Goal: Task Accomplishment & Management: Complete application form

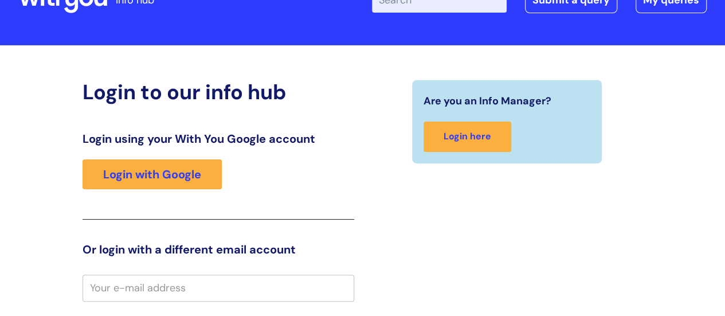
scroll to position [215, 0]
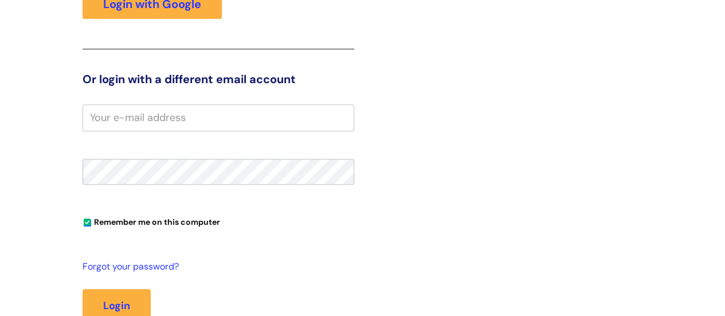
click at [259, 128] on input "email" at bounding box center [218, 117] width 272 height 26
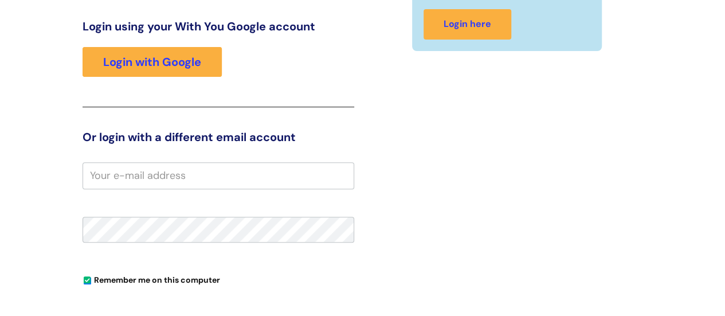
scroll to position [152, 0]
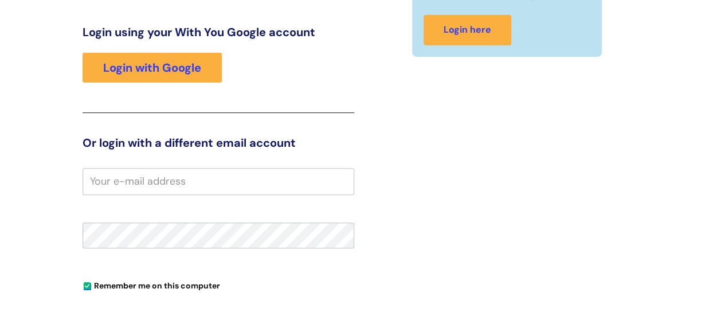
click at [210, 180] on input "email" at bounding box center [218, 181] width 272 height 26
type input "amina.begum@wearewithyou.org.uk"
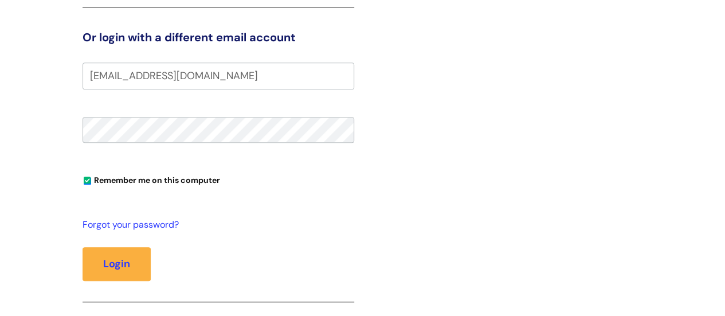
scroll to position [255, 0]
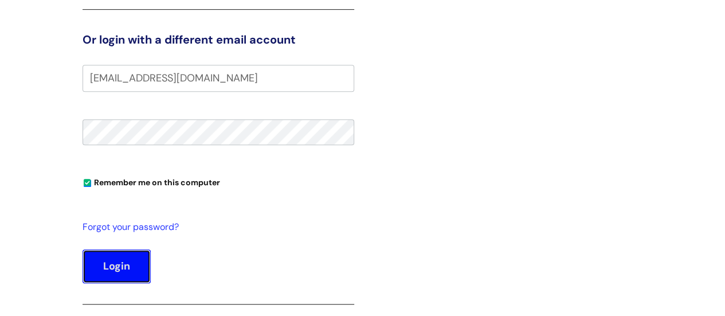
click at [136, 259] on button "Login" at bounding box center [116, 265] width 68 height 33
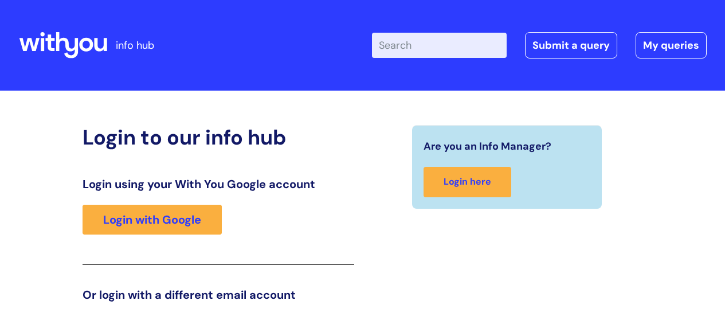
scroll to position [234, 0]
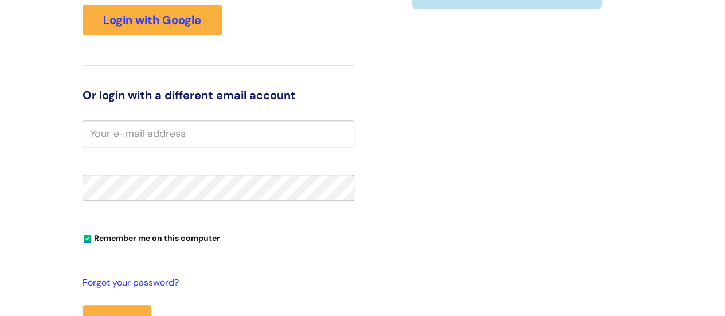
scroll to position [199, 0]
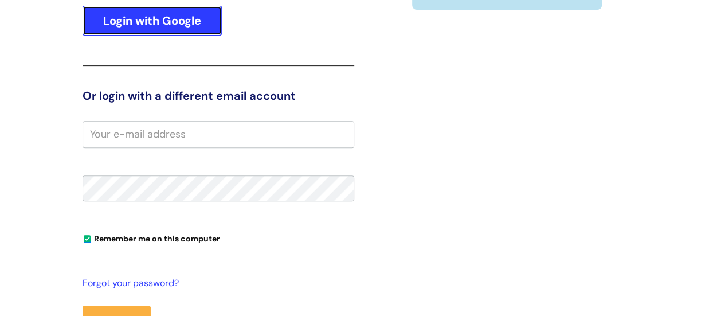
click at [175, 26] on link "Login with Google" at bounding box center [151, 21] width 139 height 30
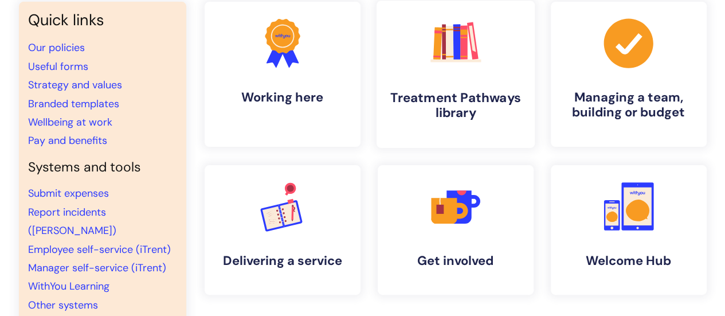
scroll to position [100, 0]
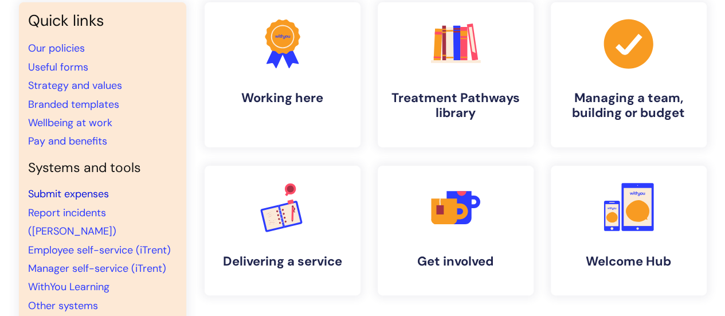
click at [96, 192] on link "Submit expenses" at bounding box center [68, 194] width 81 height 14
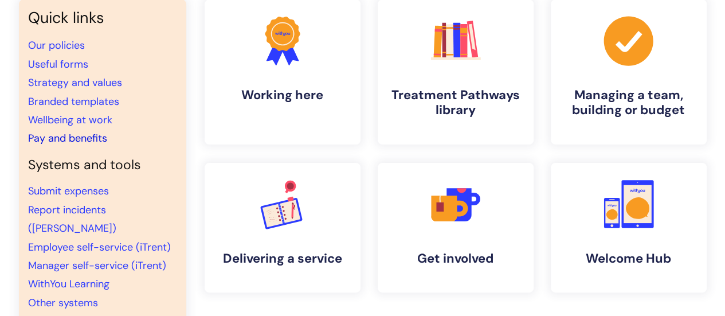
click at [53, 142] on link "Pay and benefits" at bounding box center [67, 138] width 79 height 14
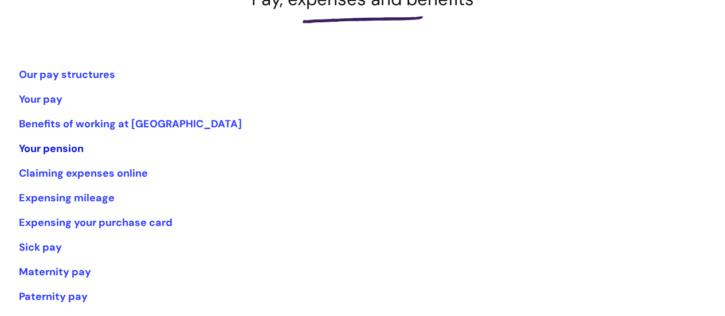
scroll to position [203, 0]
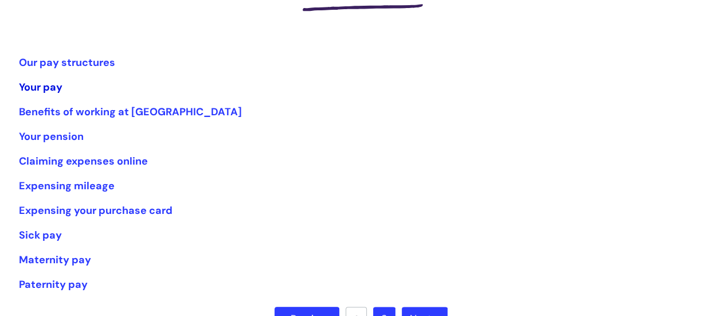
click at [38, 84] on link "Your pay" at bounding box center [41, 87] width 44 height 14
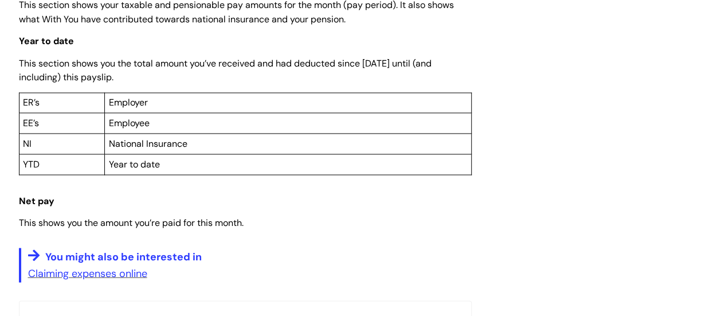
scroll to position [870, 0]
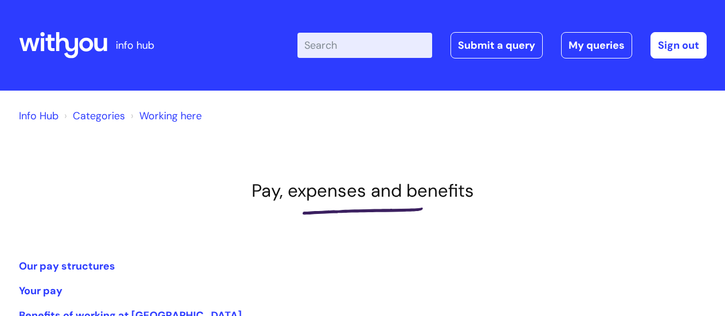
scroll to position [203, 0]
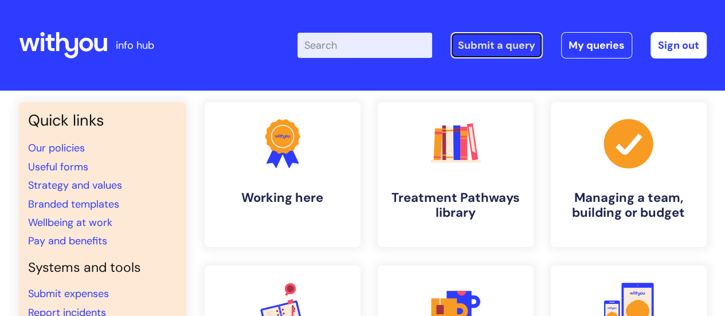
click at [537, 49] on link "Submit a query" at bounding box center [496, 45] width 92 height 26
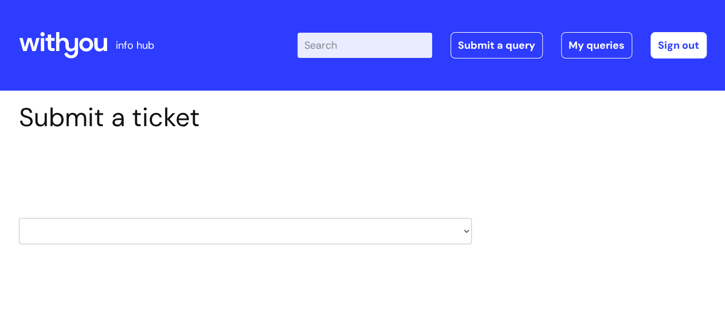
scroll to position [137, 0]
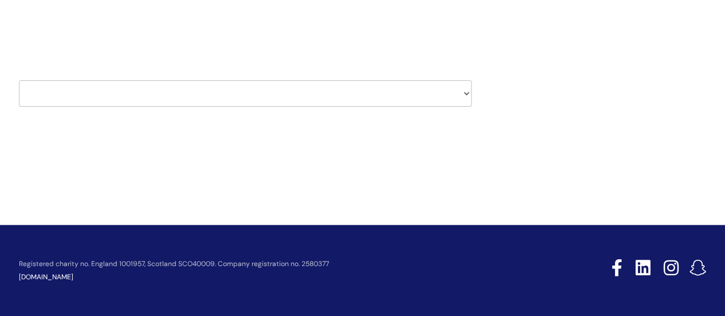
click at [302, 97] on select "HR / People IT and Support Clinical Drug Alerts Finance Accounts Data Support T…" at bounding box center [245, 93] width 453 height 26
click at [171, 75] on div "HR / People IT and Support Clinical Drug Alerts Finance Accounts Data Support T…" at bounding box center [245, 79] width 453 height 54
click at [169, 91] on select "HR / People IT and Support Clinical Drug Alerts Finance Accounts Data Support T…" at bounding box center [245, 93] width 453 height 26
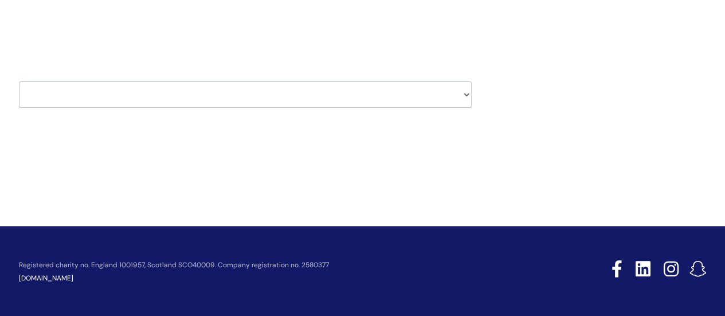
click at [294, 98] on select "HR / People IT and Support Clinical Drug Alerts Finance Accounts Data Support T…" at bounding box center [245, 94] width 453 height 26
select select "property_&_estates"
click at [19, 81] on select "HR / People IT and Support Clinical Drug Alerts Finance Accounts Data Support T…" at bounding box center [245, 94] width 453 height 26
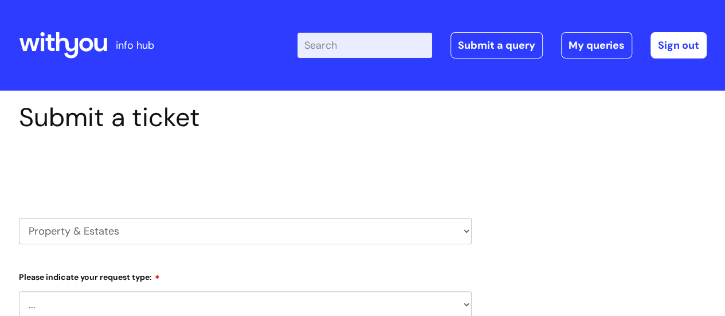
scroll to position [170, 0]
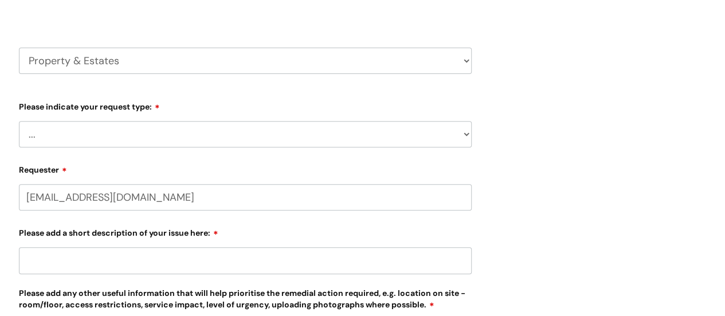
click at [205, 140] on select "... Facilities Support Lease/ Tenancy Agreements Health & Safety and Environmen…" at bounding box center [245, 134] width 453 height 26
select select "Health & Safety and Environmental"
click at [19, 121] on select "... Facilities Support Lease/ Tenancy Agreements Health & Safety and Environmen…" at bounding box center [245, 134] width 453 height 26
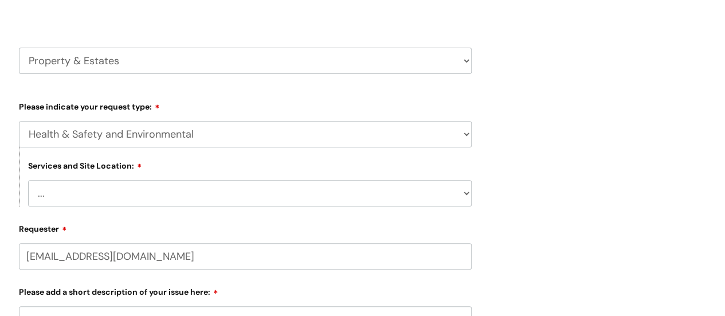
click at [190, 180] on select "... [GEOGRAPHIC_DATA] [GEOGRAPHIC_DATA] [GEOGRAPHIC_DATA] [GEOGRAPHIC_DATA] [GE…" at bounding box center [249, 193] width 443 height 26
click at [168, 233] on label "Requester" at bounding box center [245, 227] width 453 height 14
click at [168, 243] on input "[EMAIL_ADDRESS][DOMAIN_NAME]" at bounding box center [245, 256] width 453 height 26
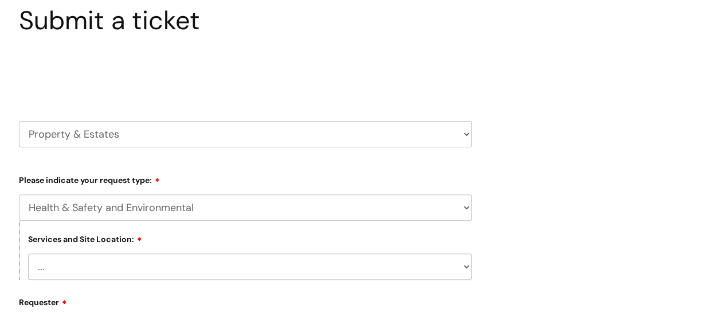
scroll to position [0, 0]
